Goal: Information Seeking & Learning: Check status

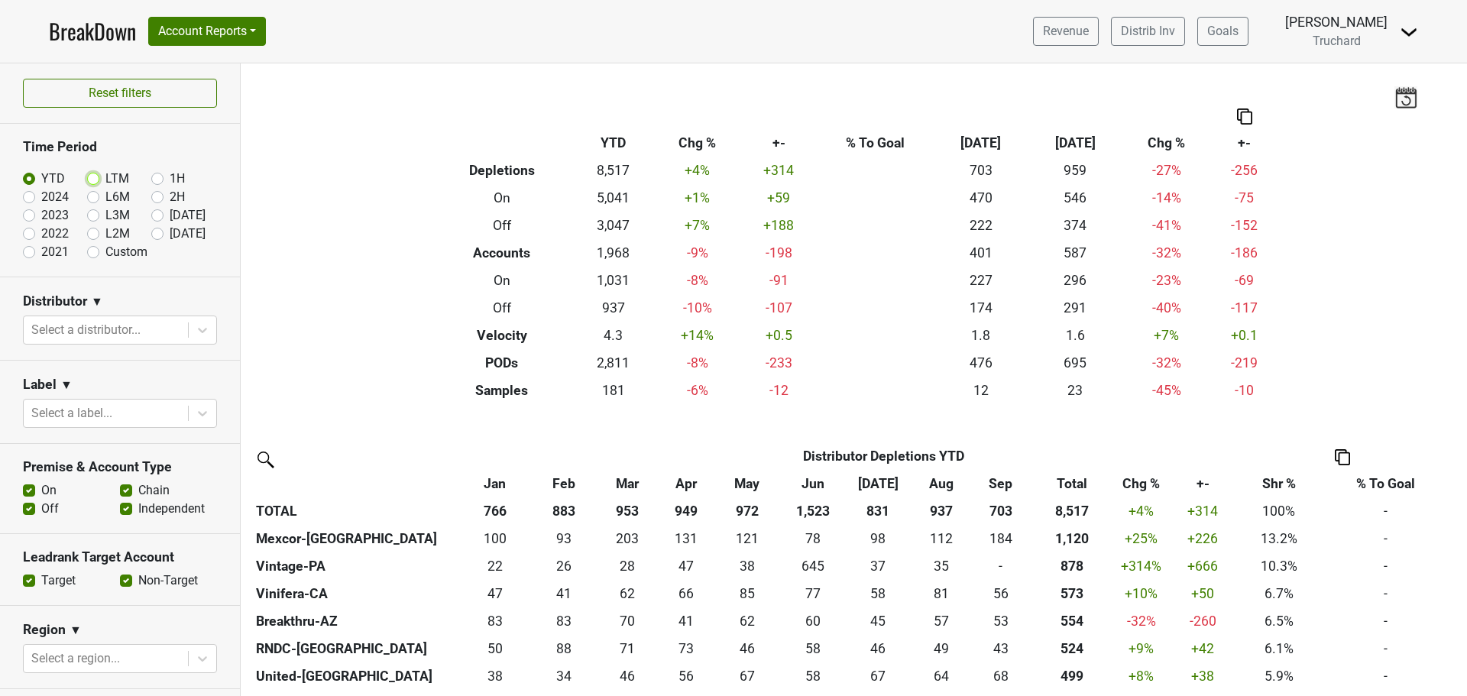
click at [100, 177] on input "LTM" at bounding box center [117, 177] width 61 height 15
radio input "true"
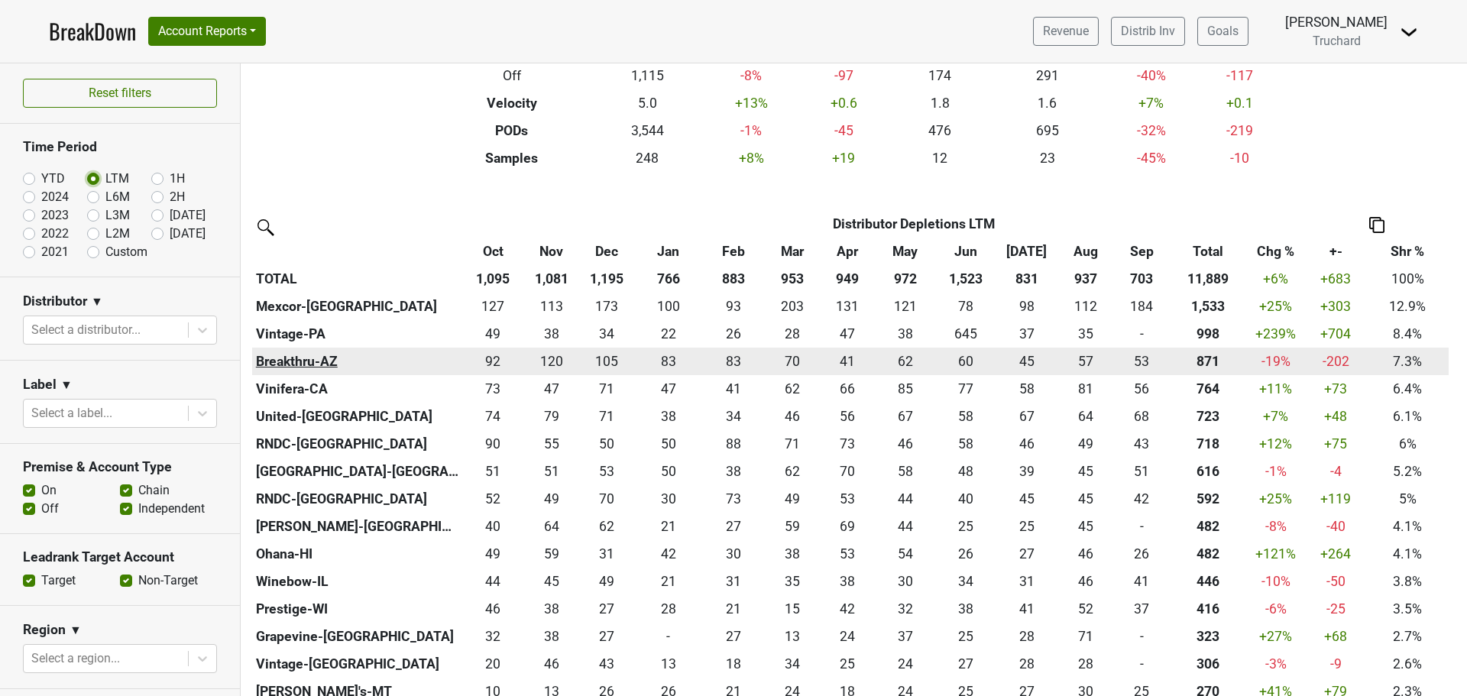
scroll to position [229, 0]
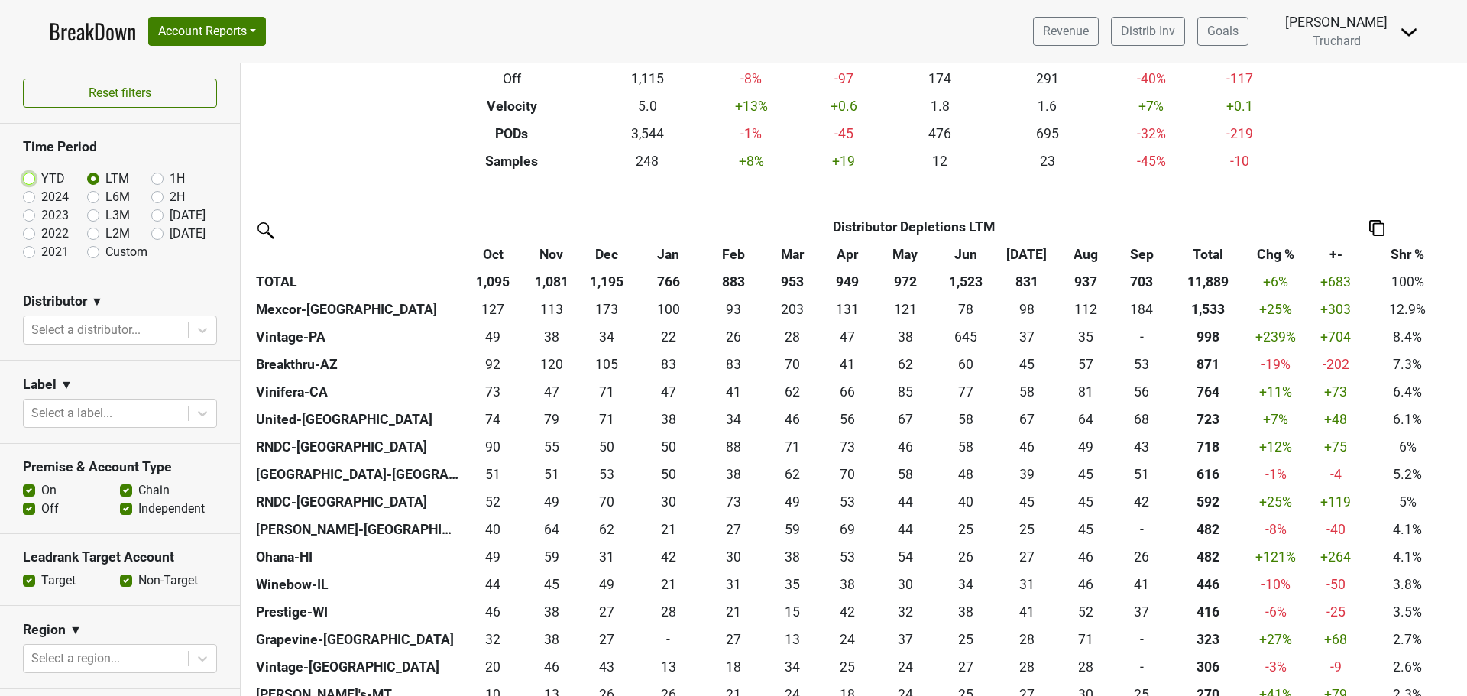
click at [38, 180] on input "YTD" at bounding box center [53, 177] width 61 height 15
radio input "true"
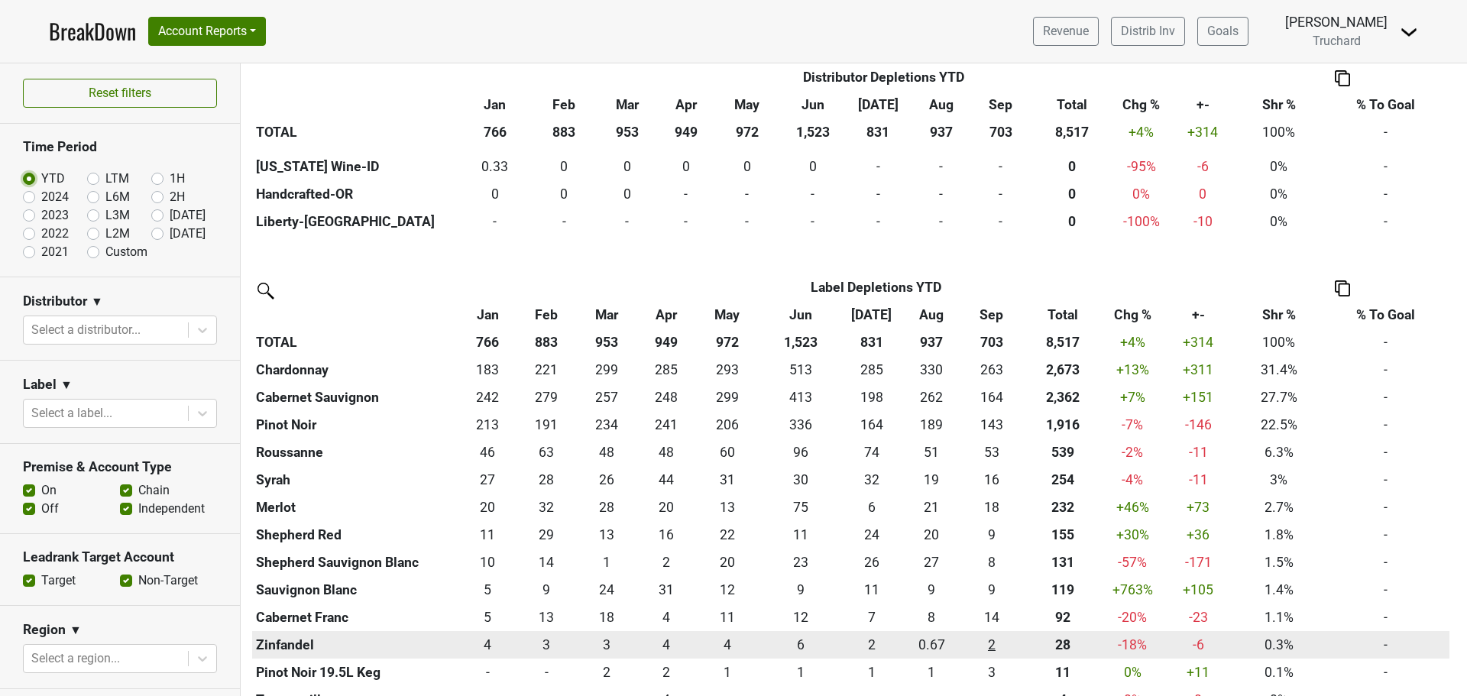
scroll to position [1681, 0]
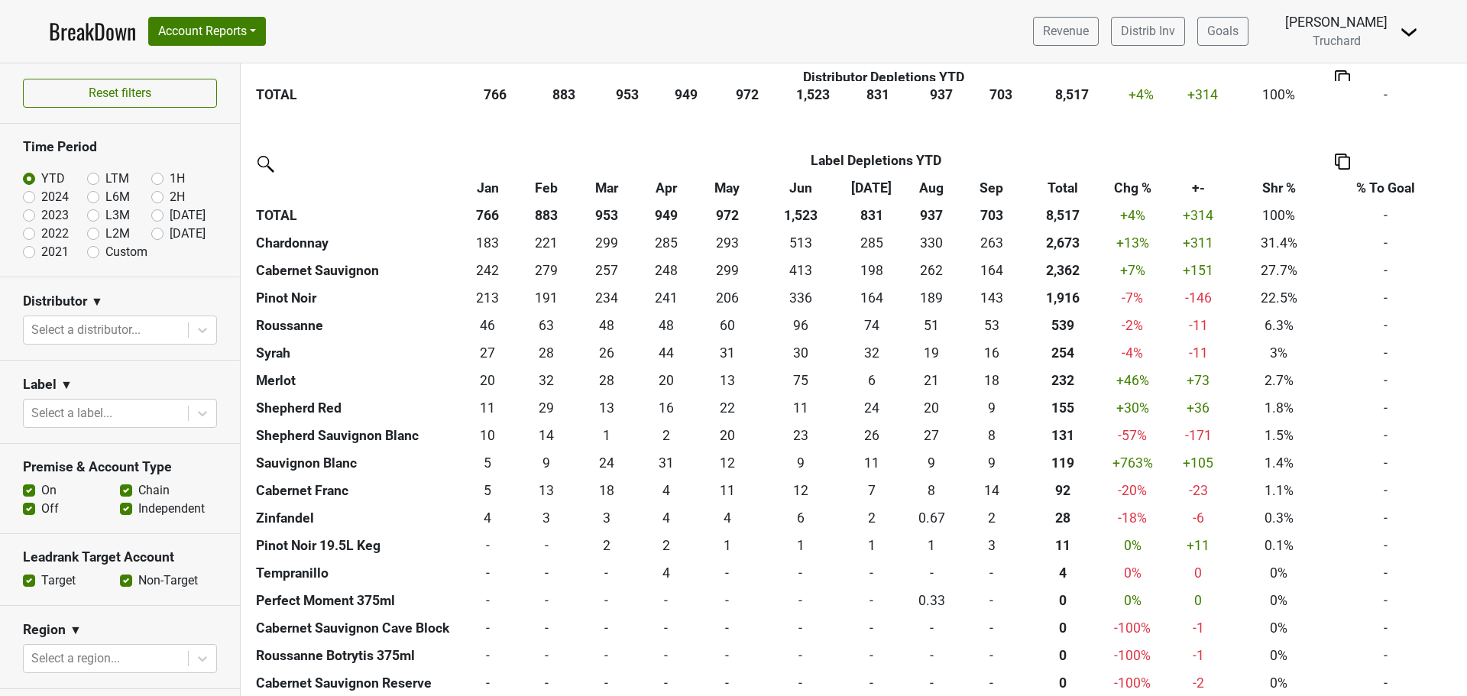
click at [105, 177] on label "LTM" at bounding box center [117, 179] width 24 height 18
click at [87, 177] on input "LTM" at bounding box center [117, 177] width 61 height 15
radio input "true"
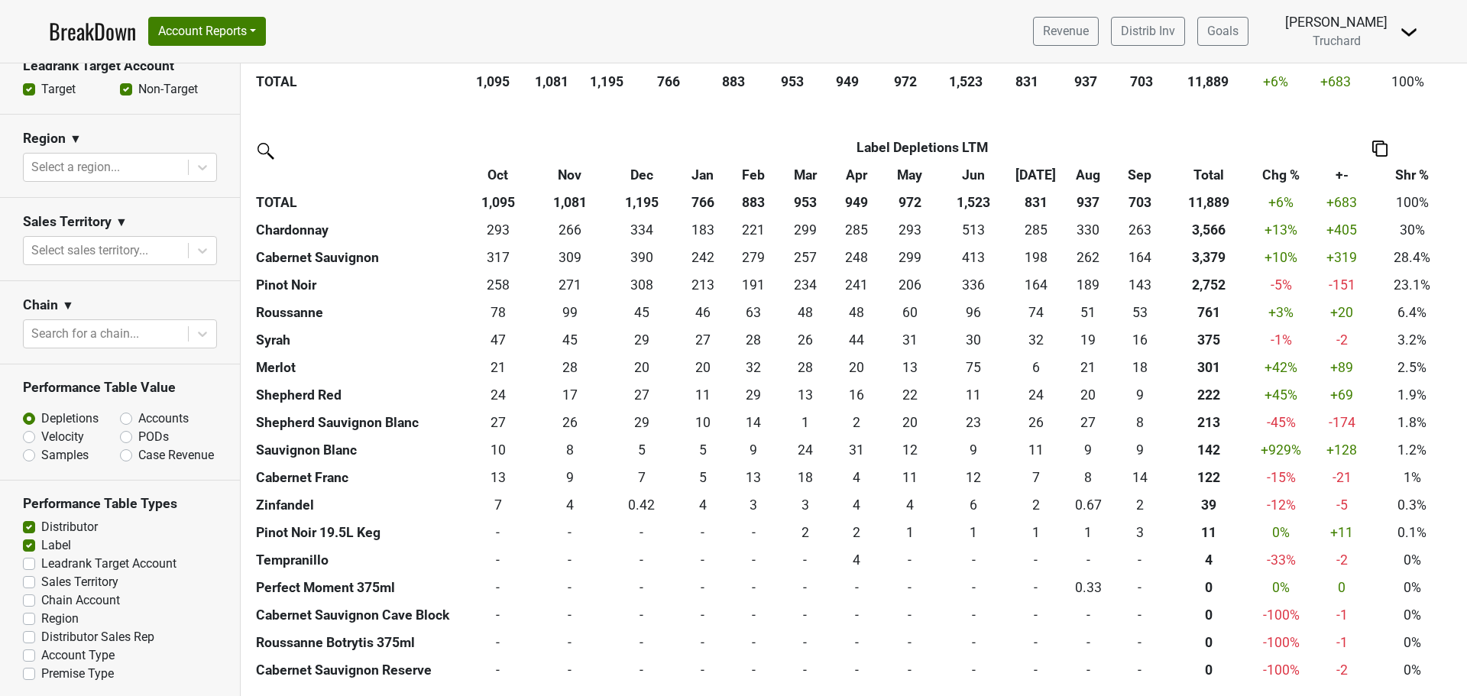
scroll to position [509, 0]
click at [41, 632] on label "Distributor Sales Rep" at bounding box center [97, 634] width 113 height 18
click at [28, 632] on input "Distributor Sales Rep" at bounding box center [29, 632] width 12 height 15
checkbox input "true"
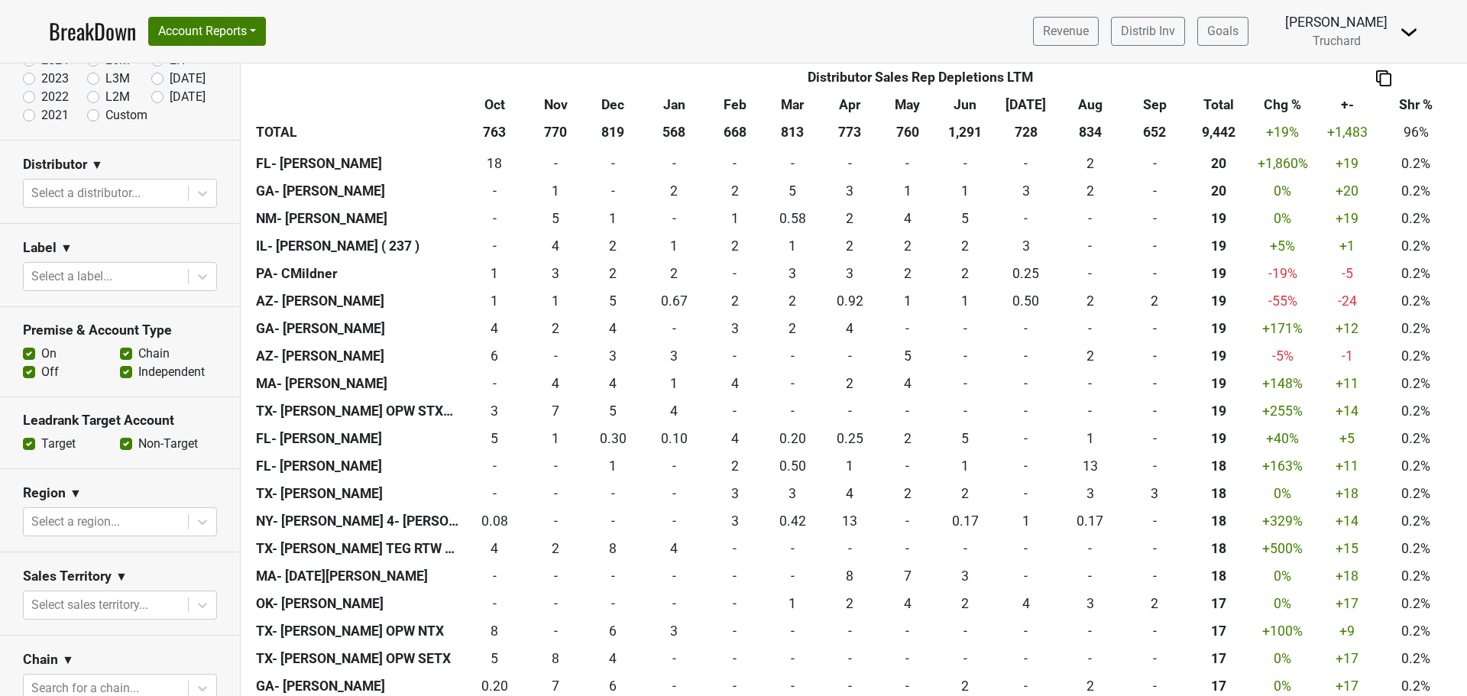
scroll to position [0, 0]
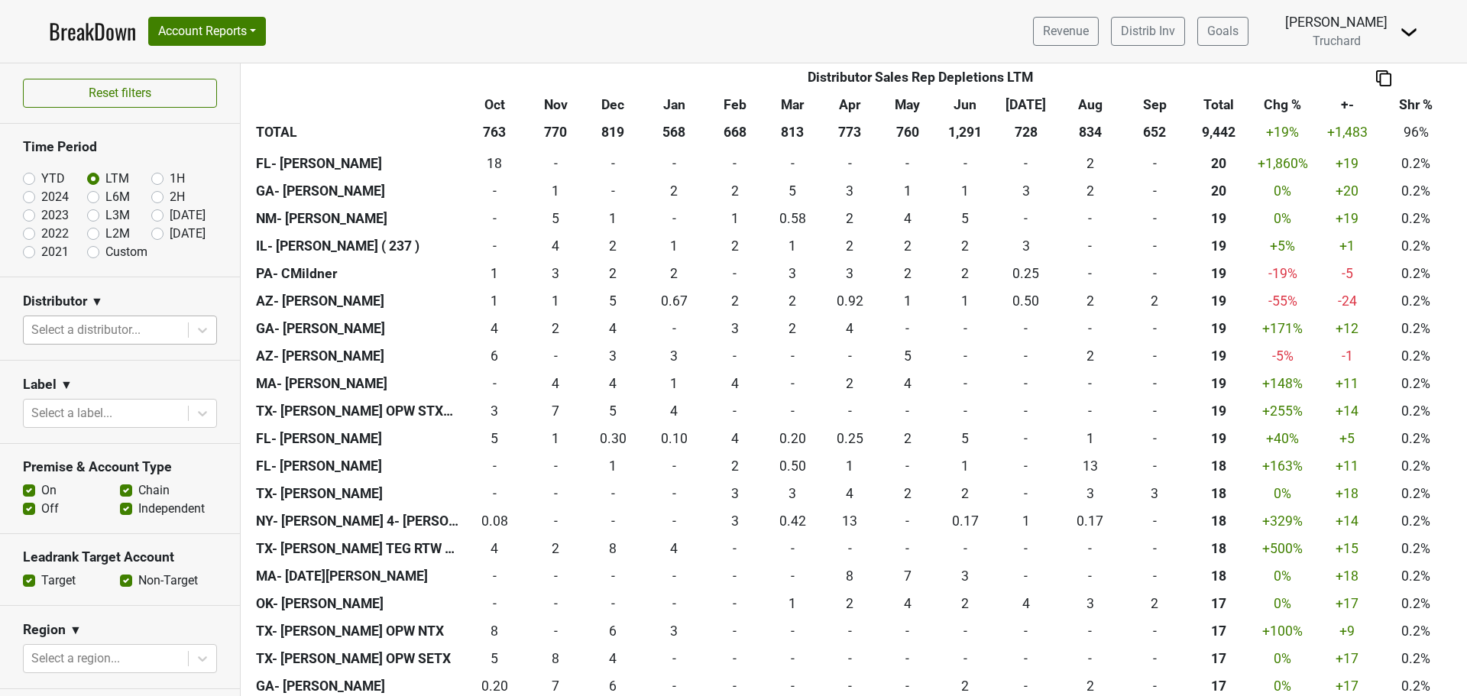
click at [86, 322] on div at bounding box center [105, 329] width 149 height 21
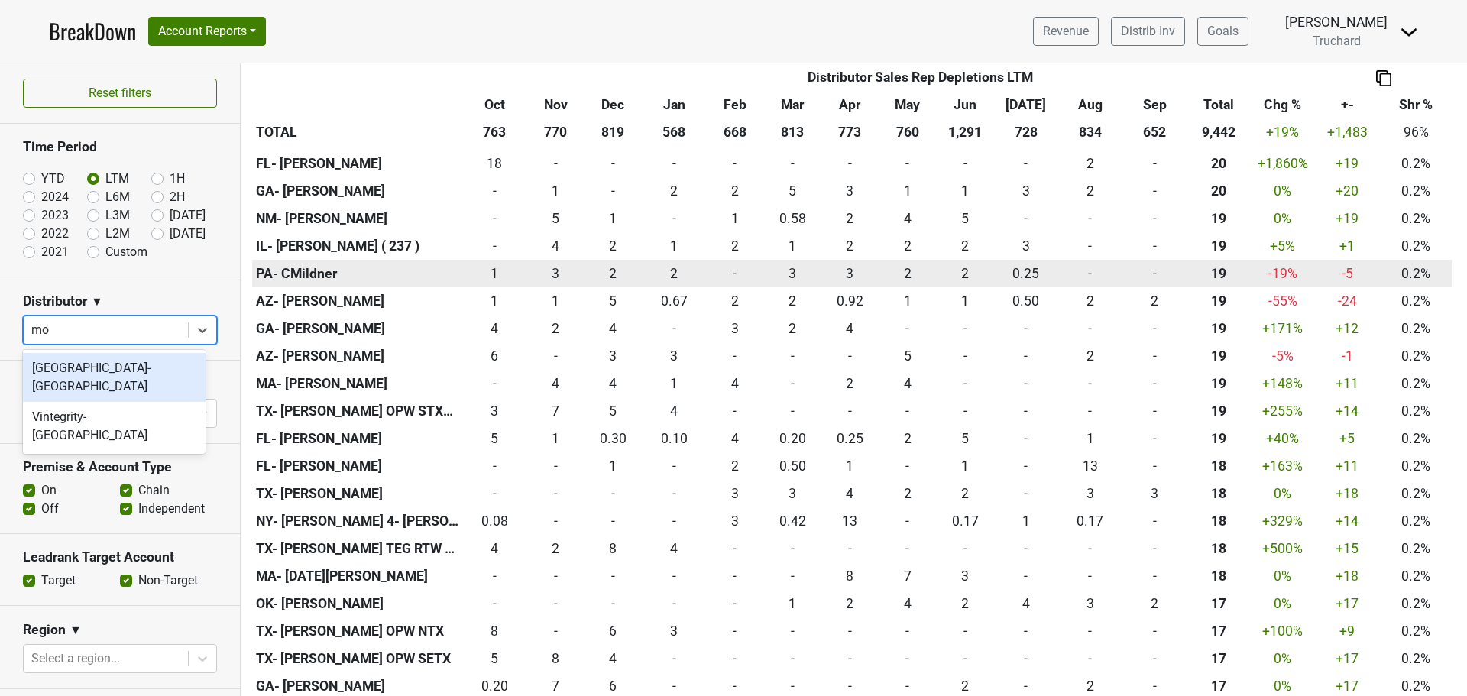
type input "mon"
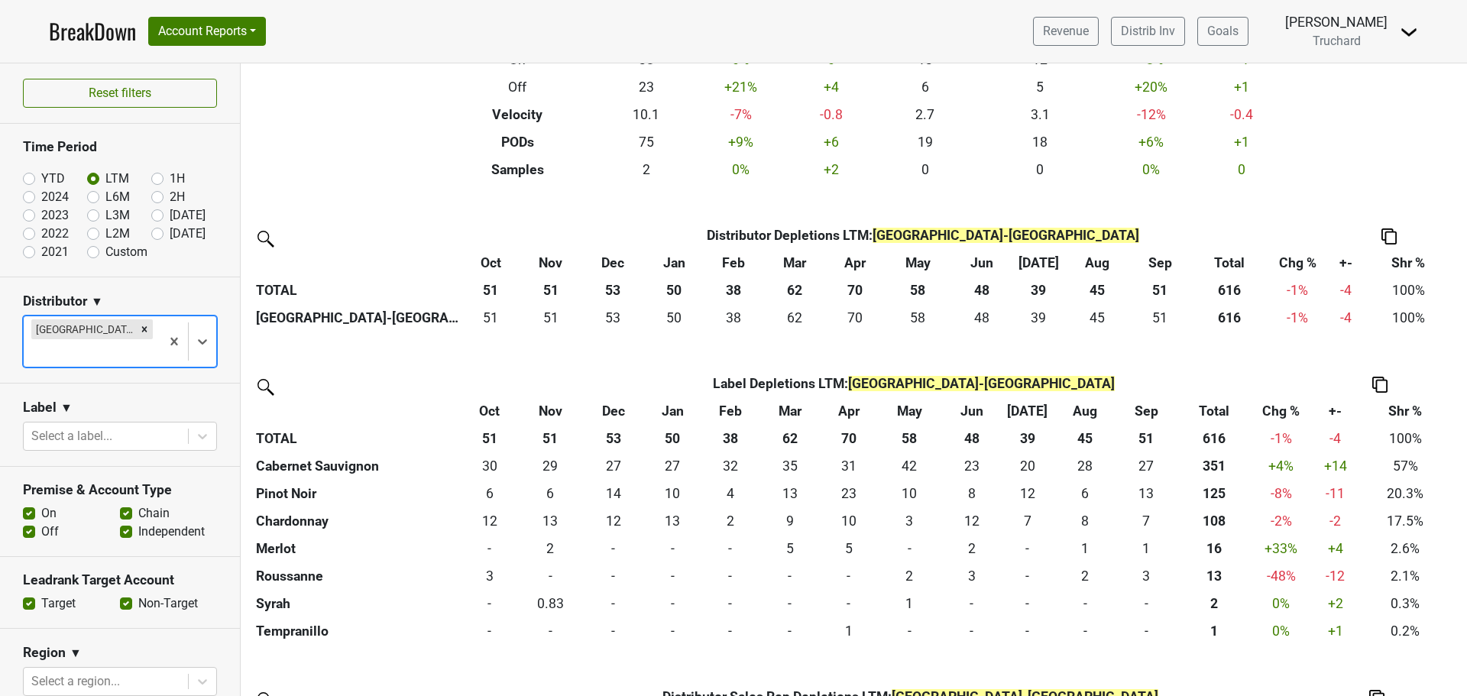
scroll to position [229, 0]
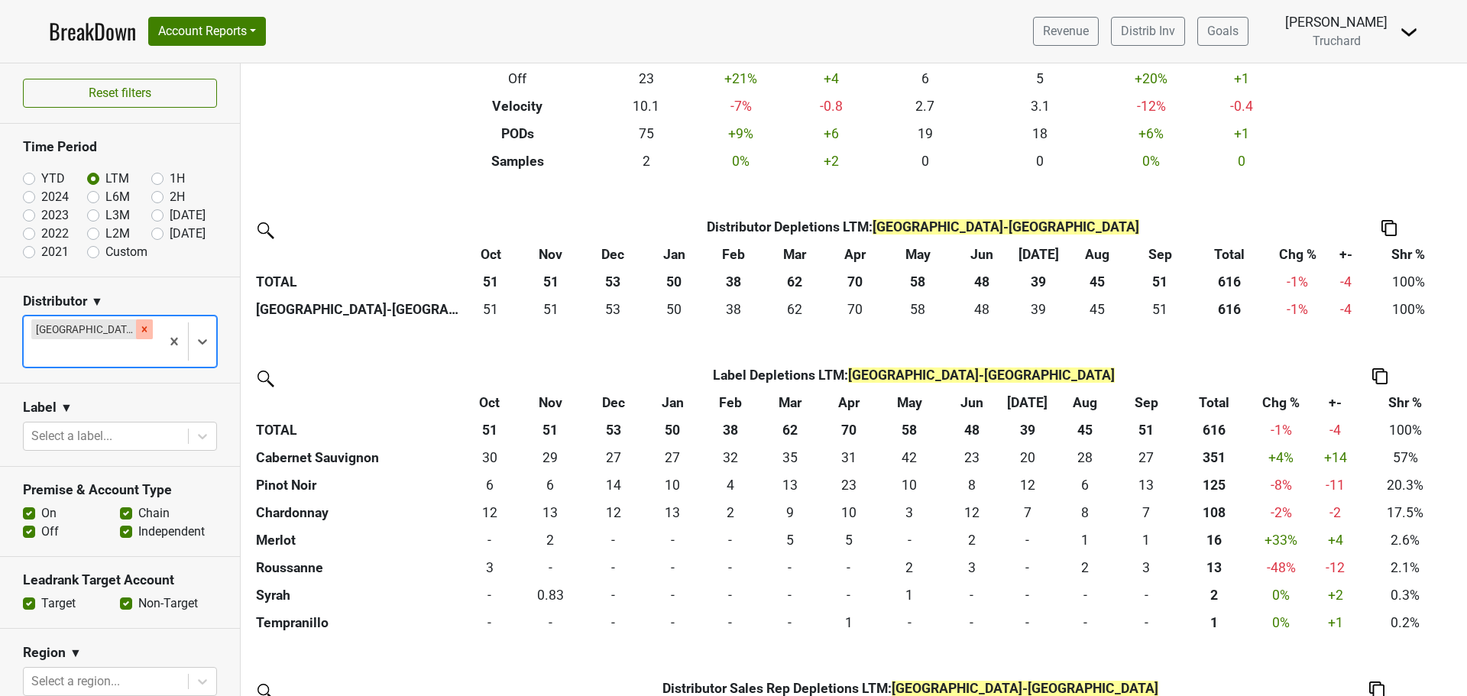
click at [139, 324] on icon "Remove Monterey-CA" at bounding box center [144, 329] width 11 height 11
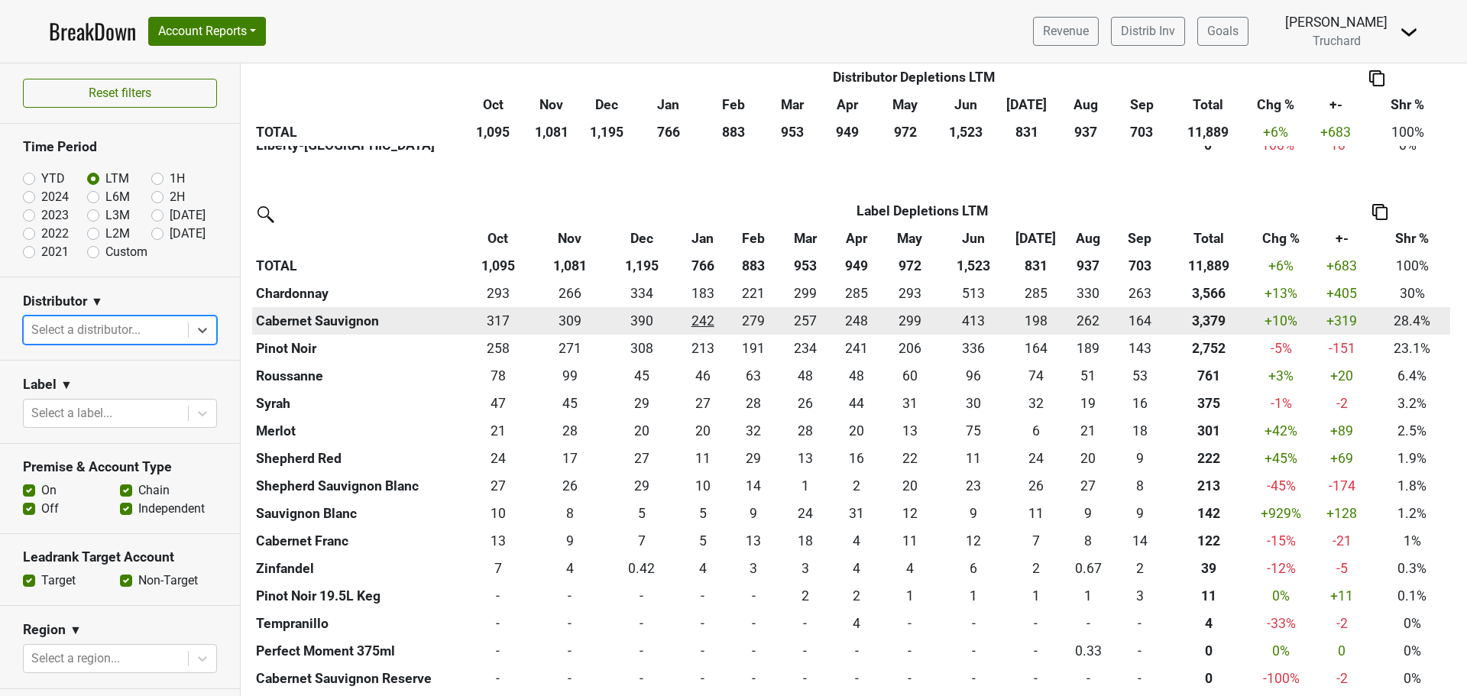
scroll to position [1681, 0]
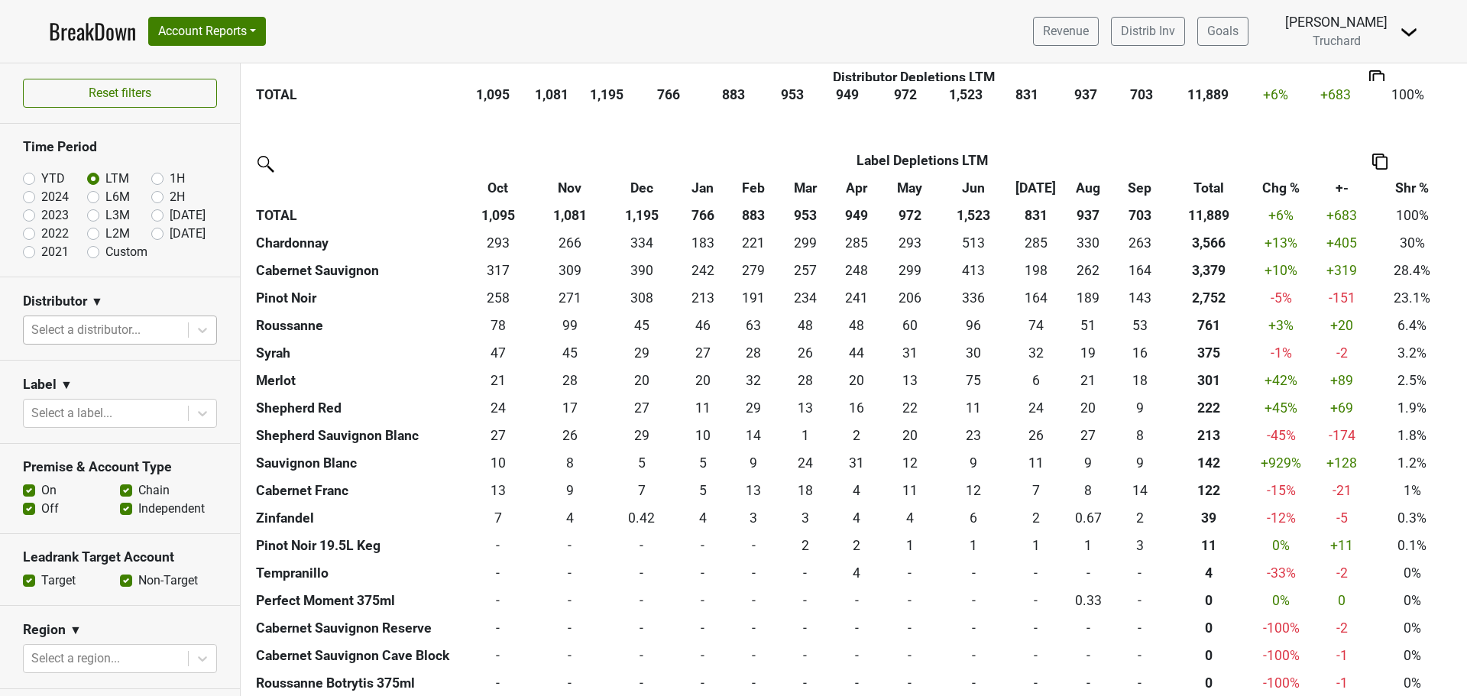
click at [41, 201] on label "2024" at bounding box center [55, 197] width 28 height 18
click at [32, 201] on input "2024" at bounding box center [53, 195] width 61 height 15
radio input "true"
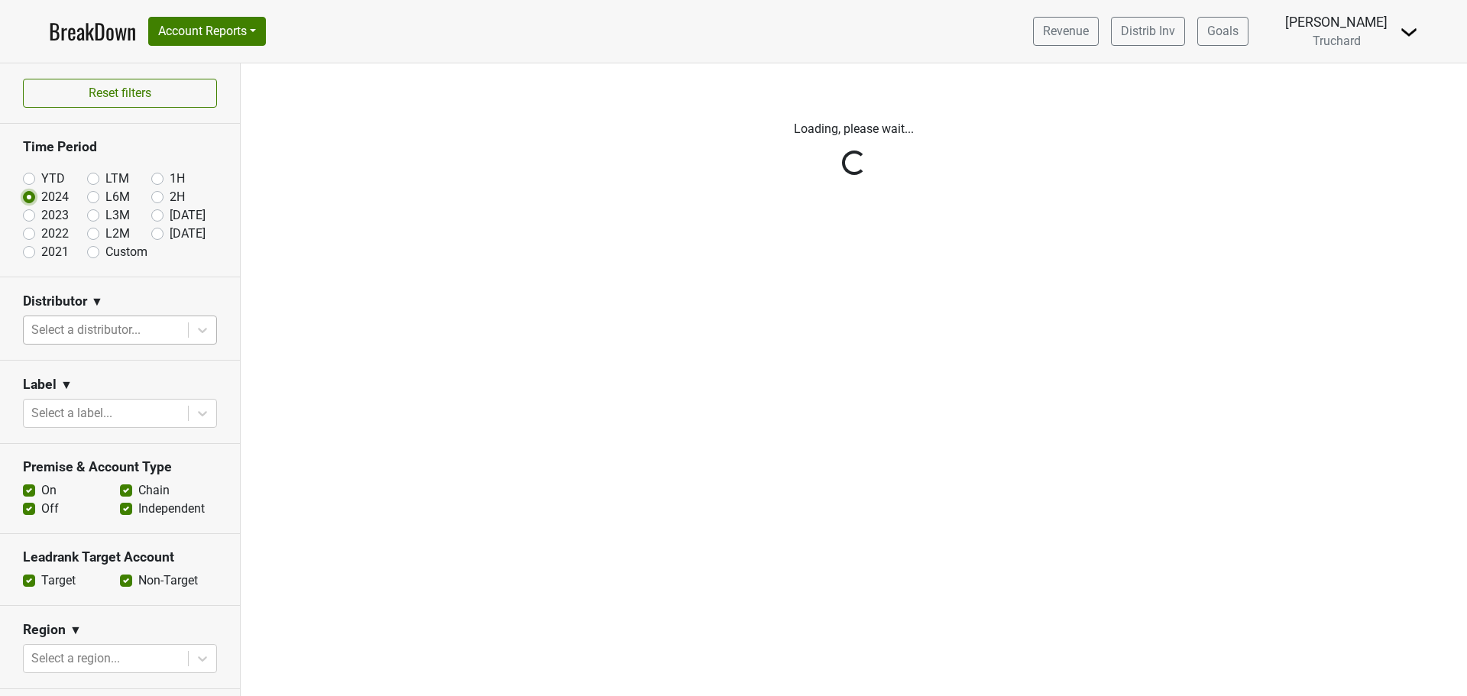
scroll to position [0, 0]
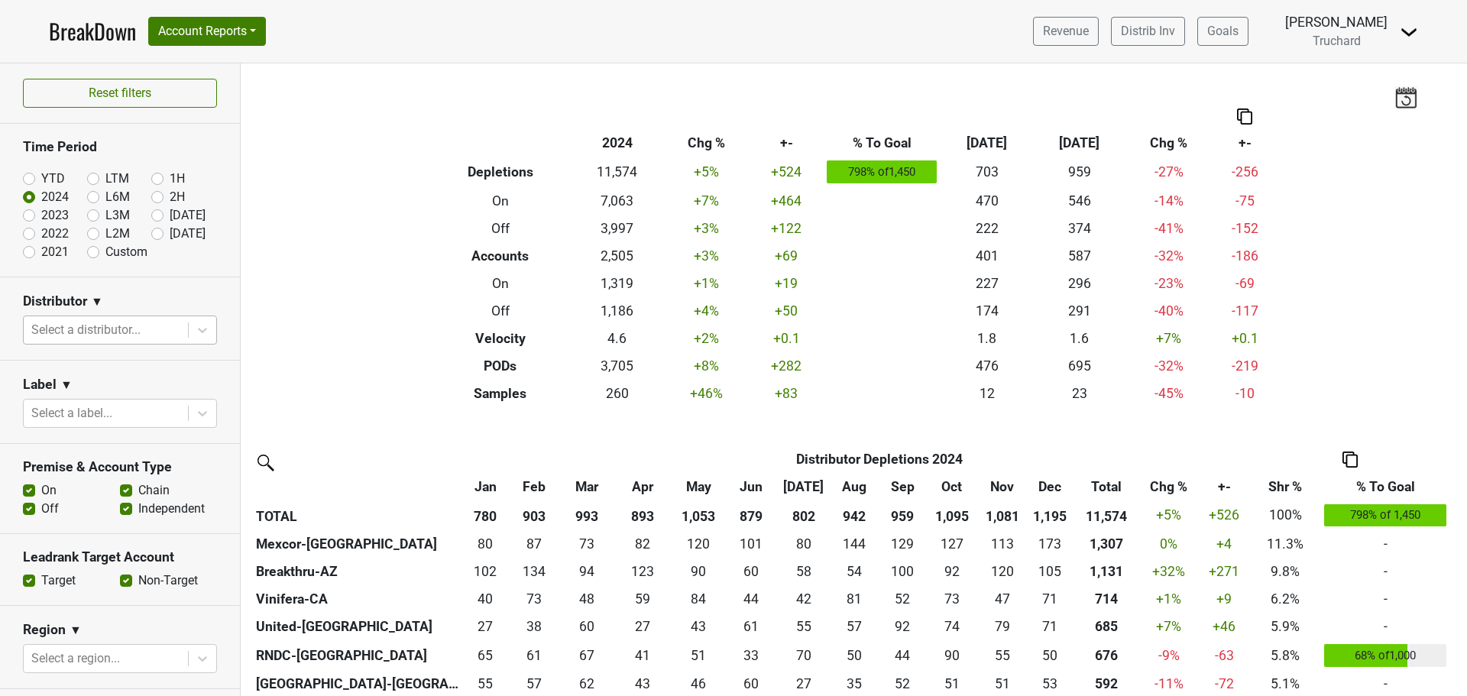
click at [41, 220] on label "2023" at bounding box center [55, 215] width 28 height 18
click at [28, 220] on input "2023" at bounding box center [53, 213] width 61 height 15
radio input "true"
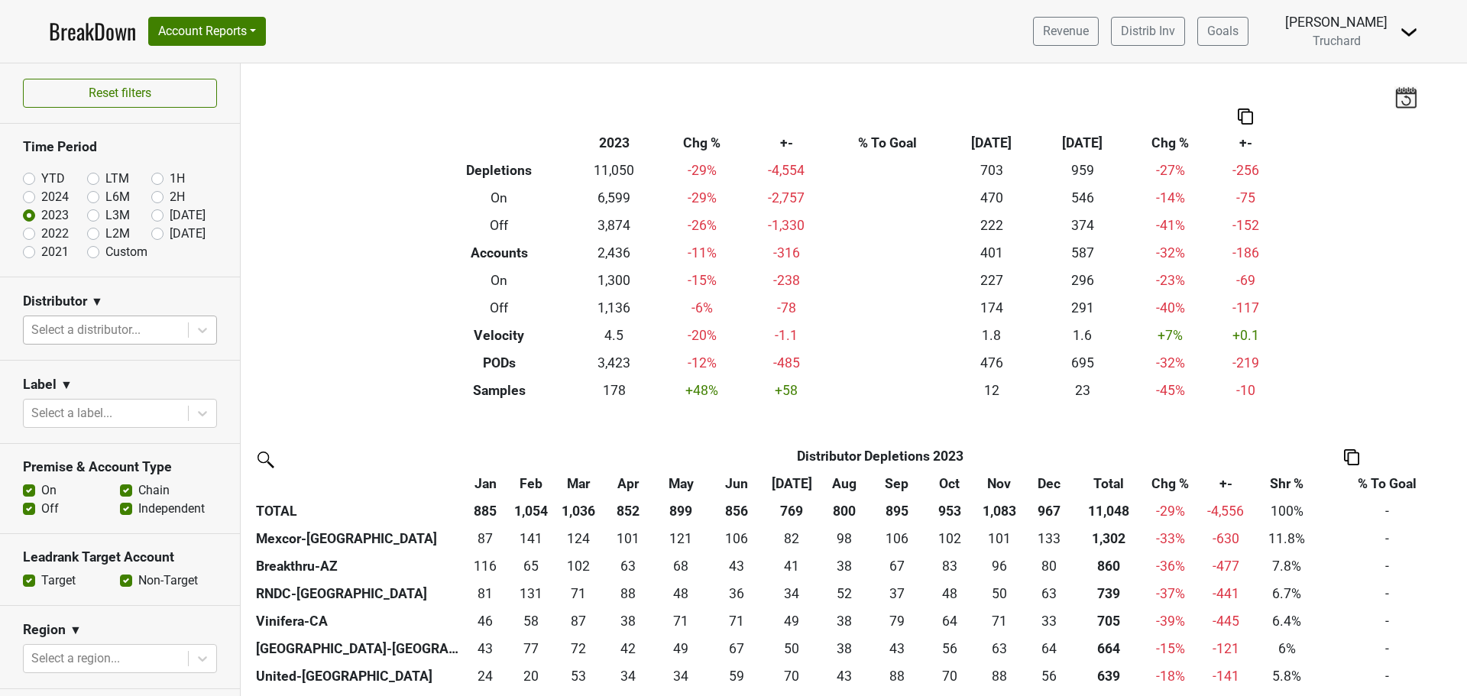
click at [22, 229] on section "Time Period YTD LTM 1H 2024 L6M 2H 2023 L3M Sep '25 2022 L2M Oct '25 2021 Custom" at bounding box center [120, 200] width 240 height 153
click at [41, 232] on label "2022" at bounding box center [55, 234] width 28 height 18
click at [26, 232] on input "2022" at bounding box center [53, 232] width 61 height 15
radio input "true"
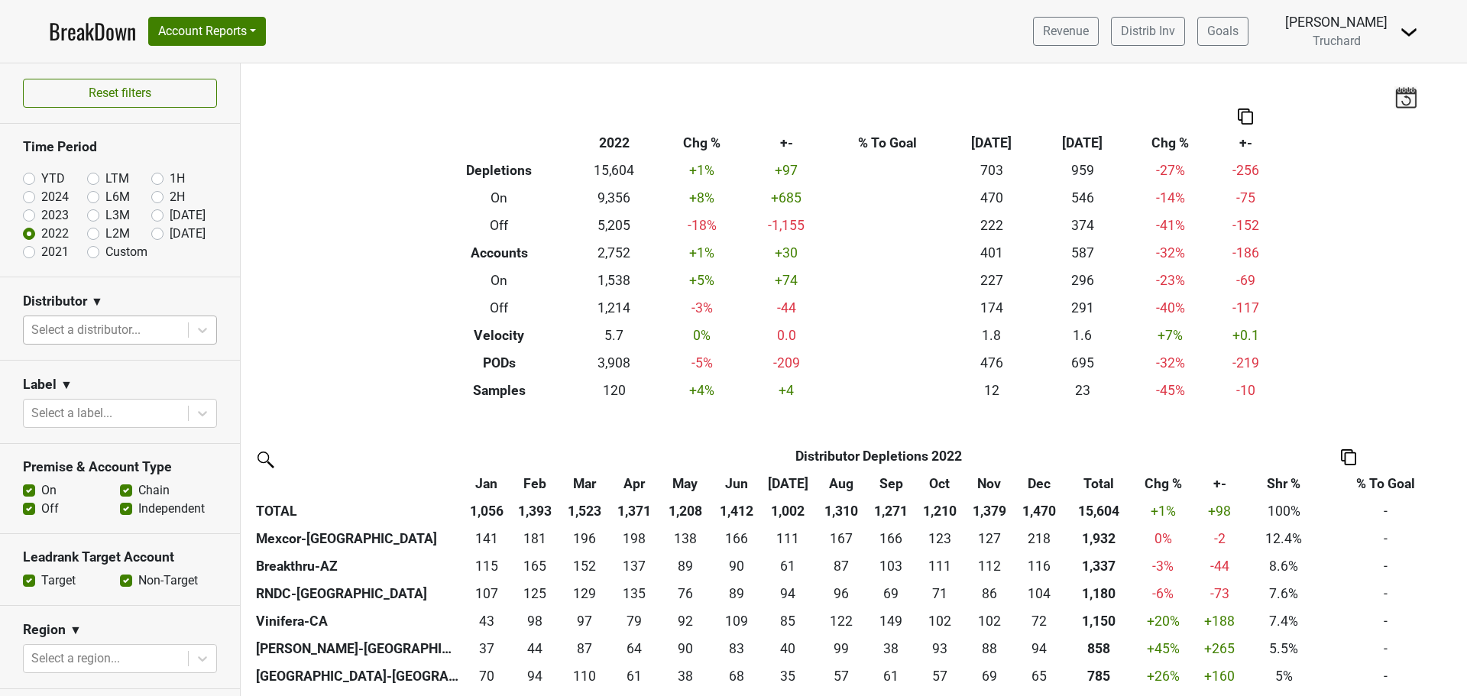
click at [41, 254] on label "2021" at bounding box center [55, 252] width 28 height 18
click at [29, 254] on input "2021" at bounding box center [53, 250] width 61 height 15
radio input "true"
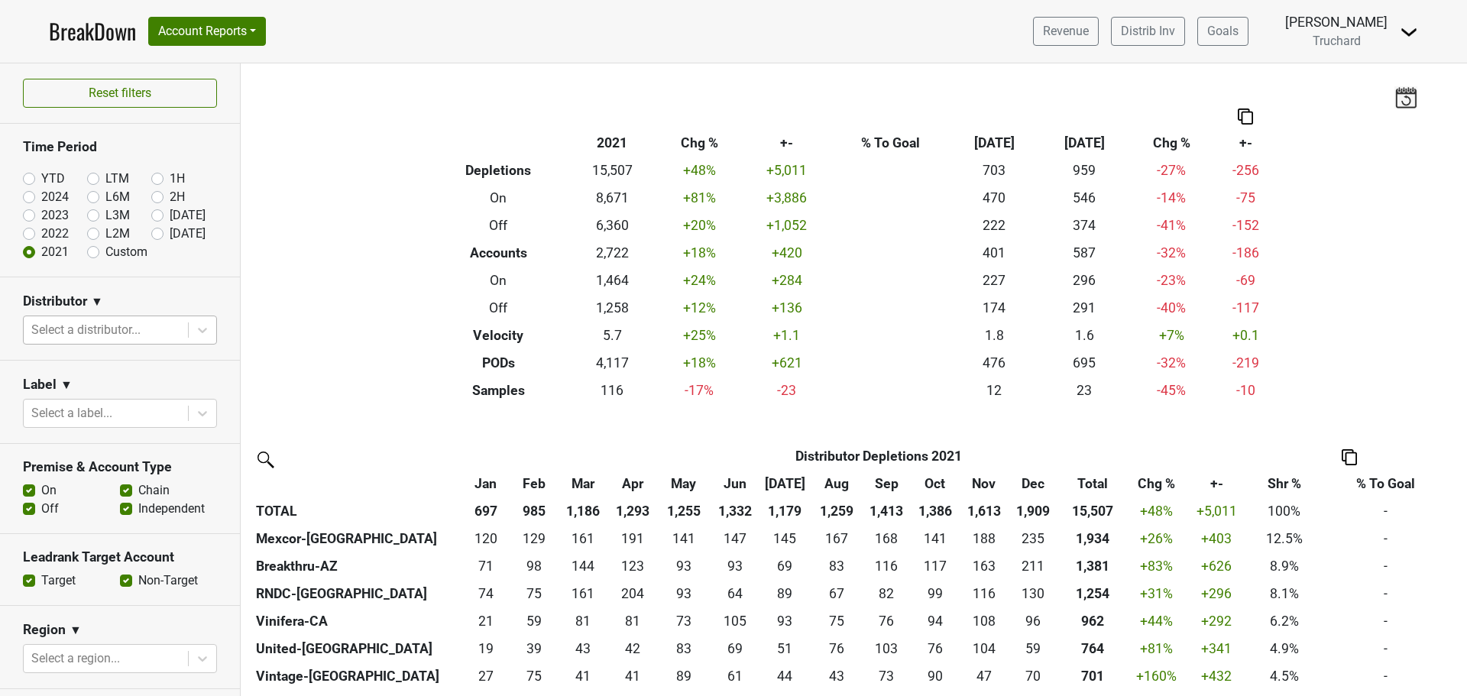
click at [48, 235] on label "2022" at bounding box center [55, 234] width 28 height 18
click at [48, 235] on input "2022" at bounding box center [53, 232] width 61 height 15
radio input "true"
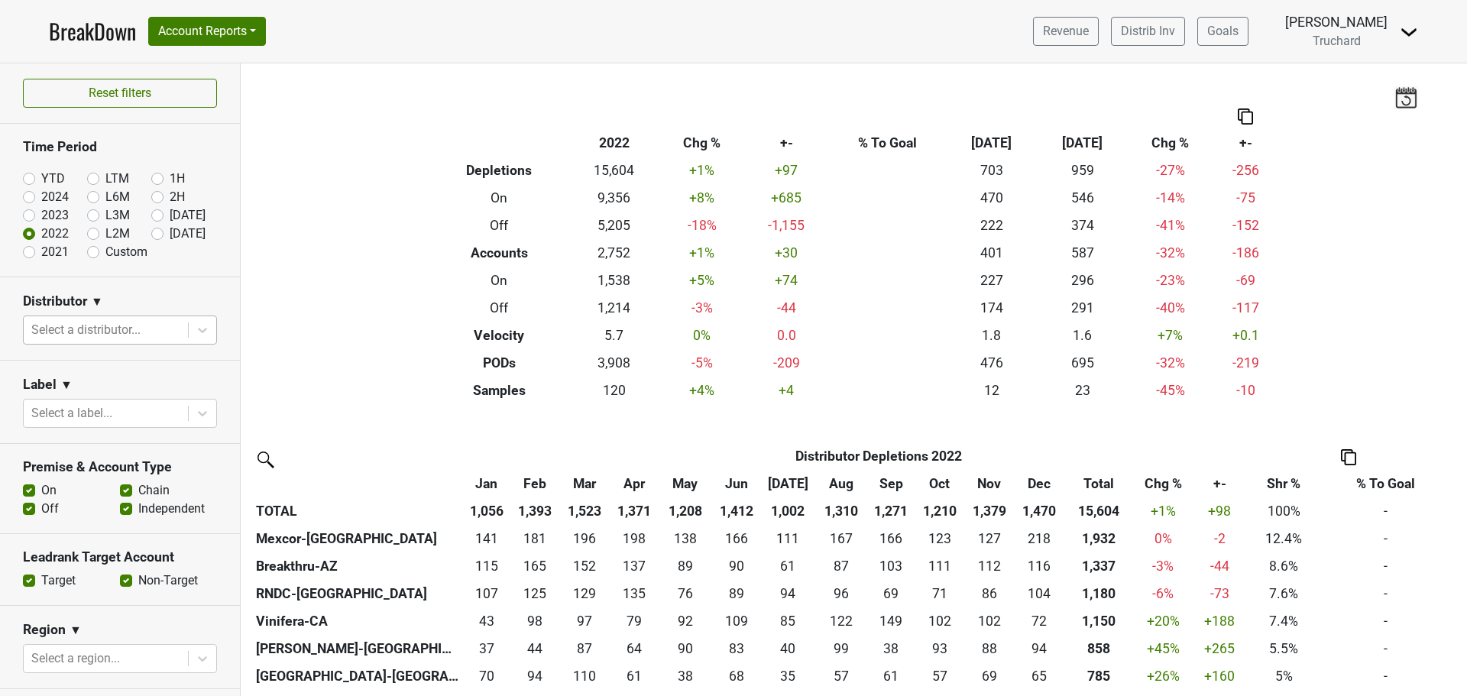
click at [41, 213] on label "2023" at bounding box center [55, 215] width 28 height 18
click at [26, 213] on input "2023" at bounding box center [53, 213] width 61 height 15
radio input "true"
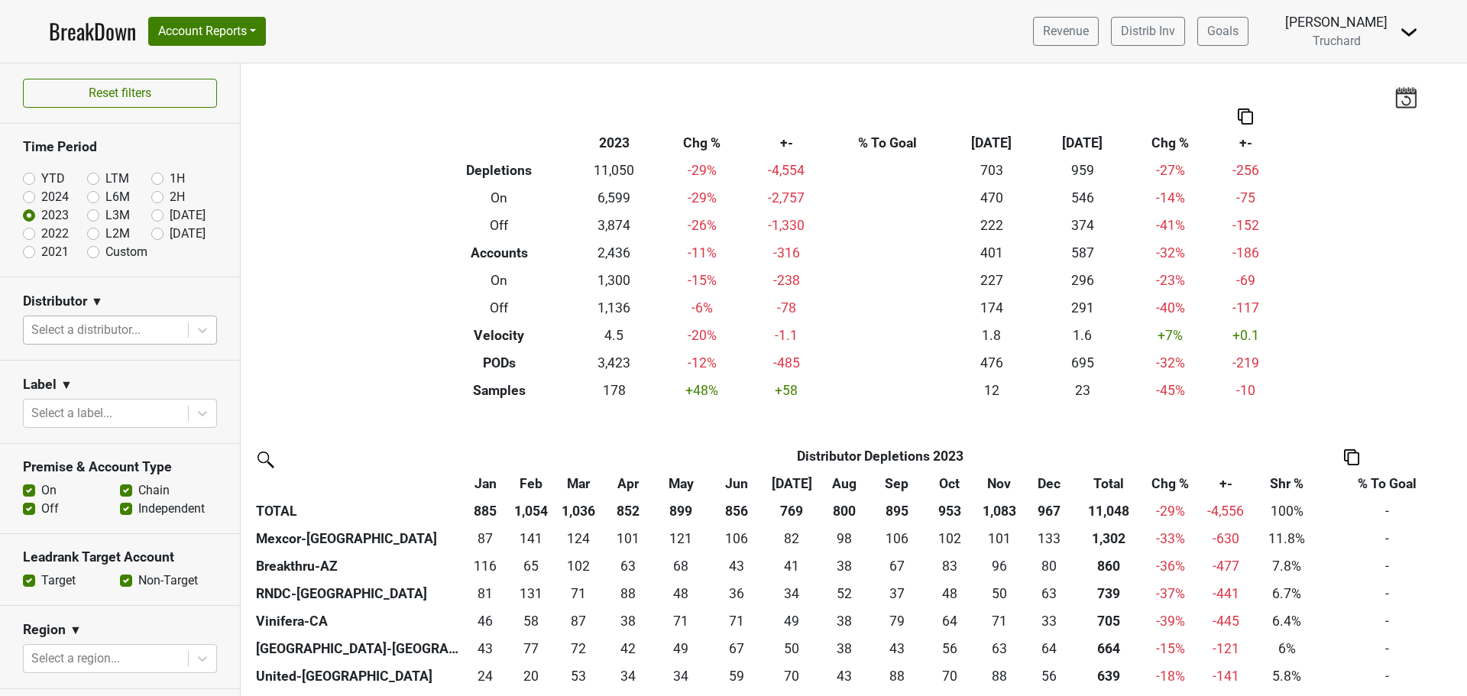
click at [41, 195] on label "2024" at bounding box center [55, 197] width 28 height 18
click at [31, 195] on input "2024" at bounding box center [53, 195] width 61 height 15
radio input "true"
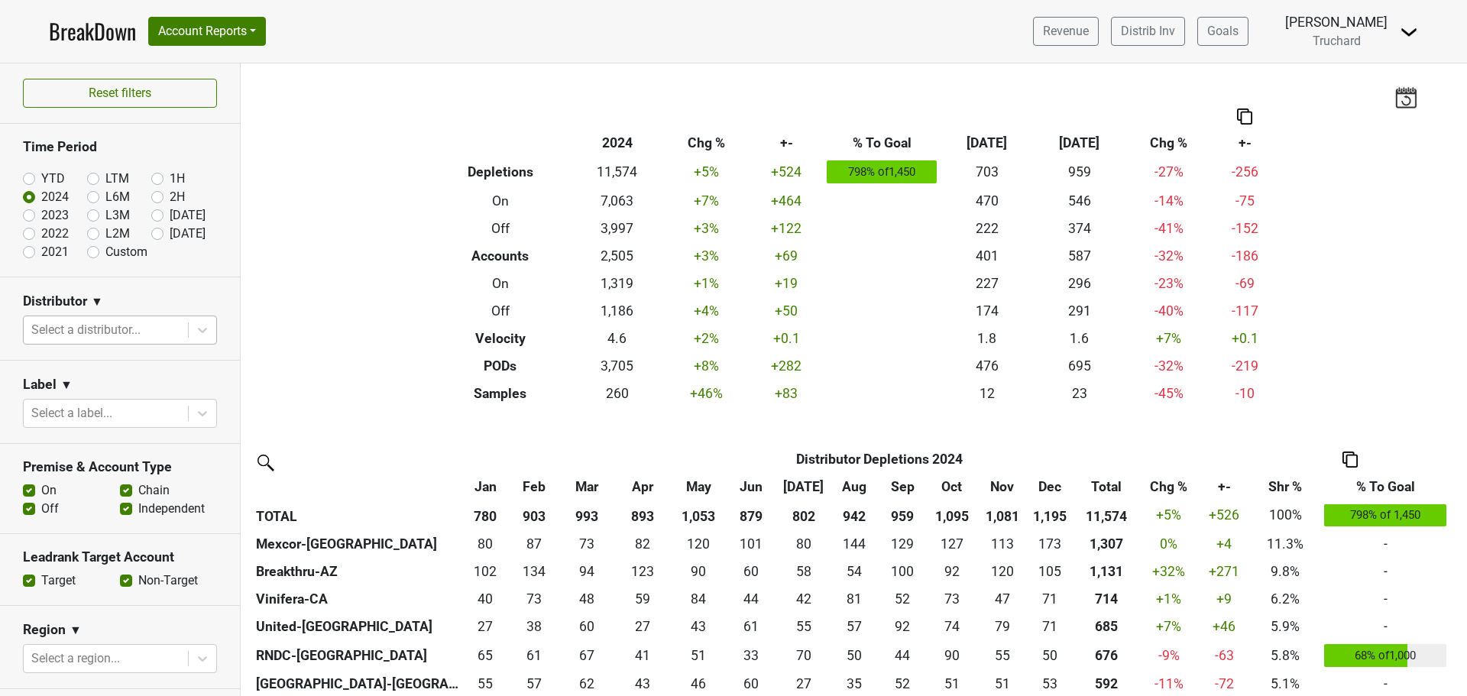
click at [41, 179] on label "YTD" at bounding box center [53, 179] width 24 height 18
click at [26, 179] on input "YTD" at bounding box center [53, 177] width 61 height 15
radio input "true"
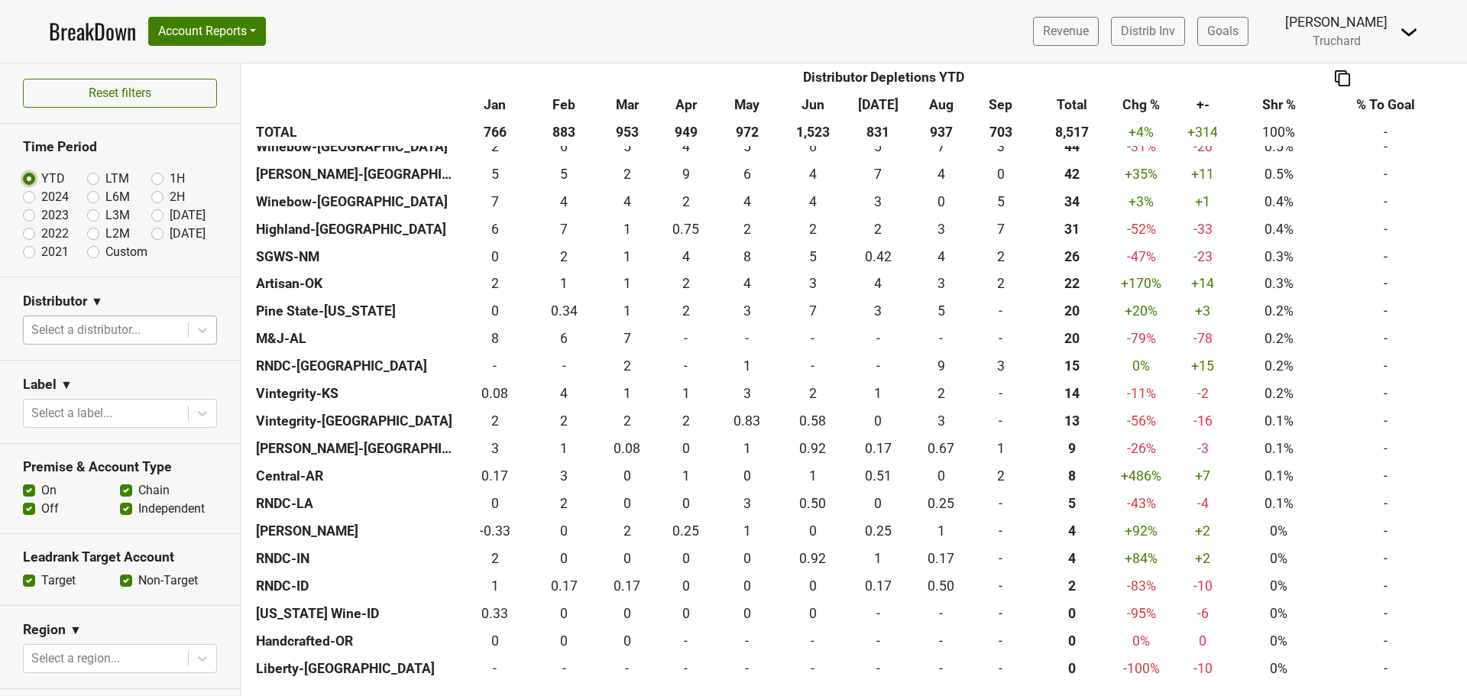
scroll to position [1146, 0]
